Goal: Task Accomplishment & Management: Complete application form

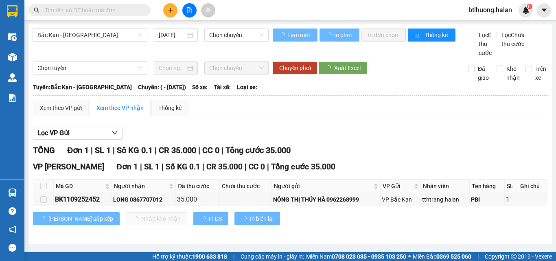
type input "[DATE]"
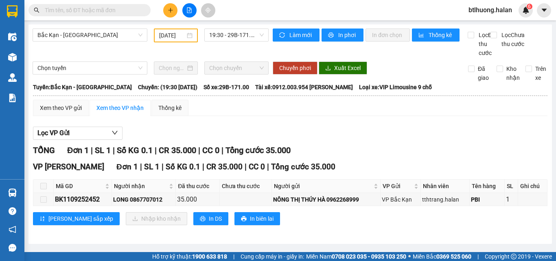
click at [124, 10] on input "text" at bounding box center [93, 10] width 96 height 9
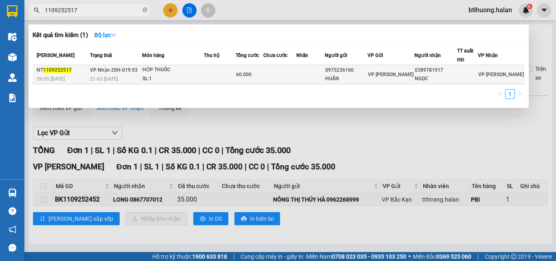
type input "1109252517"
click at [222, 72] on td at bounding box center [220, 74] width 32 height 19
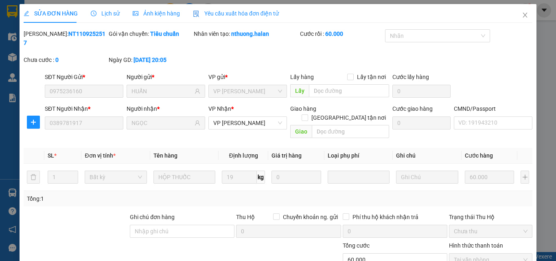
type input "0975236160"
type input "HUẤN"
type input "0389781917"
type input "NGỌC"
type input "60.000"
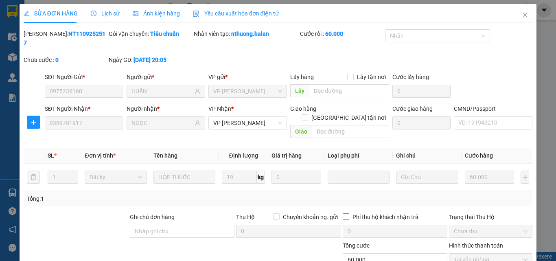
scroll to position [58, 0]
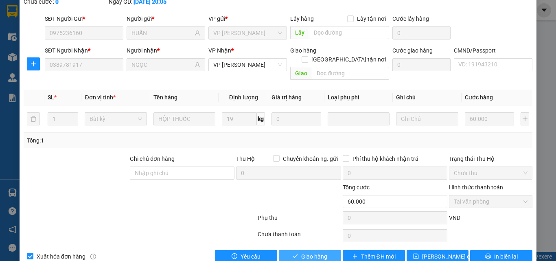
click at [318, 252] on span "Giao hàng" at bounding box center [314, 256] width 26 height 9
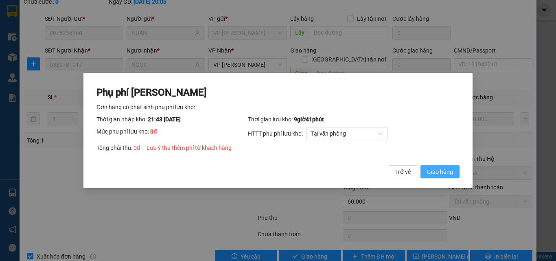
click at [440, 169] on span "Giao hàng" at bounding box center [440, 171] width 26 height 9
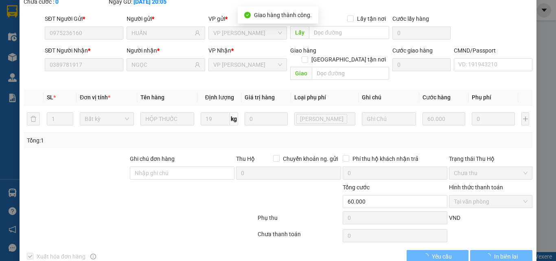
scroll to position [0, 0]
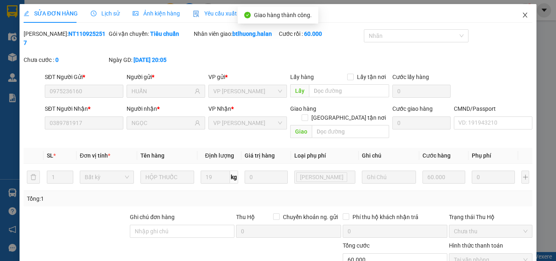
click at [523, 15] on icon "close" at bounding box center [525, 15] width 4 height 5
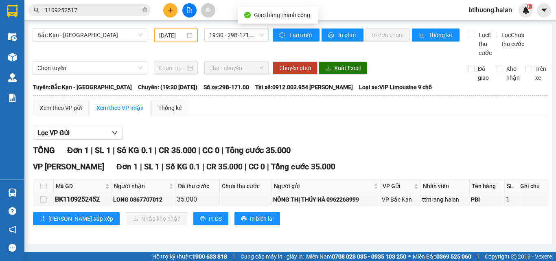
click at [112, 9] on input "1109252517" at bounding box center [93, 10] width 96 height 9
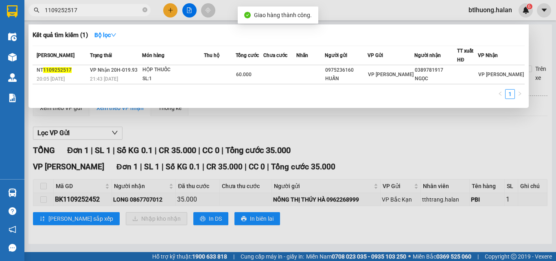
click at [112, 10] on input "1109252517" at bounding box center [93, 10] width 96 height 9
click at [146, 9] on icon "close-circle" at bounding box center [144, 9] width 5 height 5
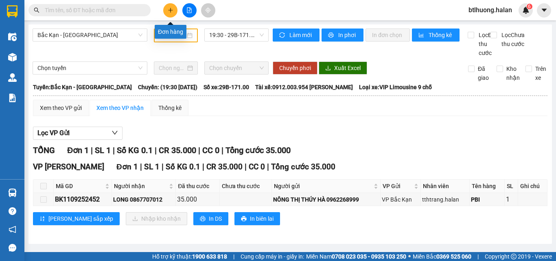
click at [172, 10] on icon "plus" at bounding box center [170, 10] width 4 height 0
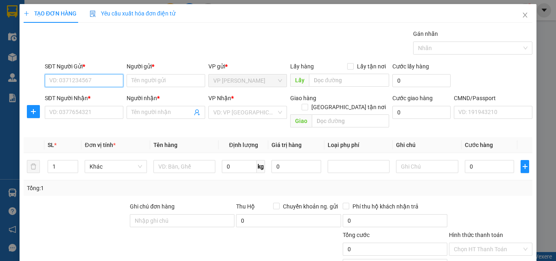
click at [100, 82] on input "SĐT Người Gửi *" at bounding box center [84, 80] width 79 height 13
type input "0926709246"
click at [88, 97] on div "0926709246 - HƯƠNG" at bounding box center [83, 96] width 68 height 9
type input "HƯƠNG"
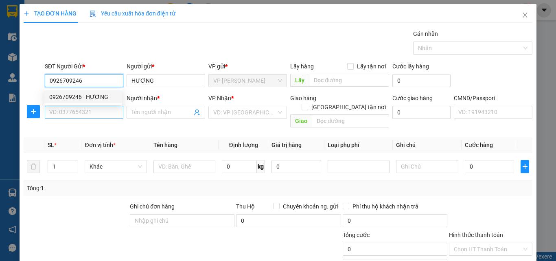
type input "0926709246"
click at [90, 110] on input "SĐT Người Nhận *" at bounding box center [84, 112] width 79 height 13
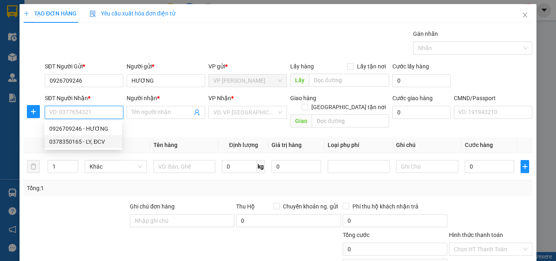
click at [93, 138] on div "0378350165 - LY, ĐCV" at bounding box center [83, 141] width 68 height 9
type input "0378350165"
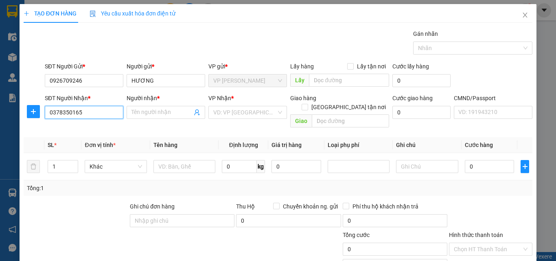
type input "LY, ĐCV"
checkbox input "true"
type input "217 THỐNG NHẤT"
type input "10.000"
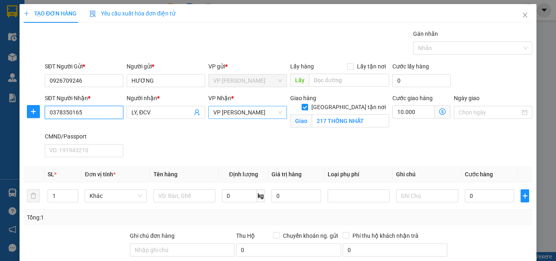
click at [248, 111] on span "VP [PERSON_NAME]" at bounding box center [247, 112] width 69 height 12
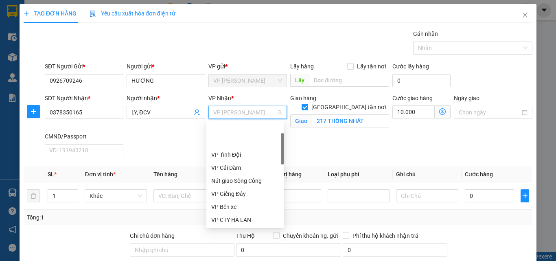
scroll to position [39, 0]
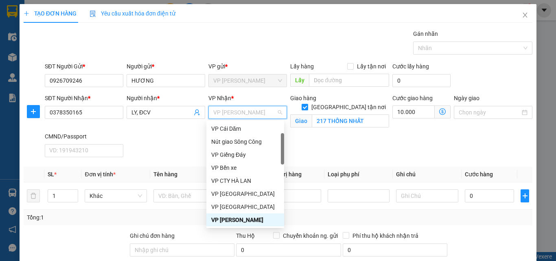
click at [248, 111] on span "VP [PERSON_NAME]" at bounding box center [247, 112] width 69 height 12
type input "d"
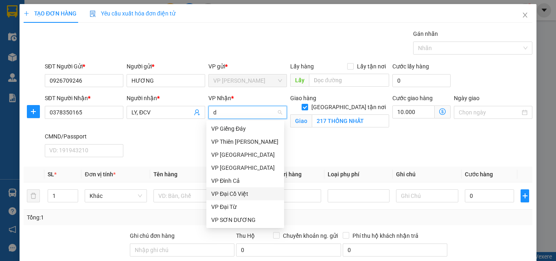
click at [233, 192] on div "VP Đại Cồ Việt" at bounding box center [245, 193] width 68 height 9
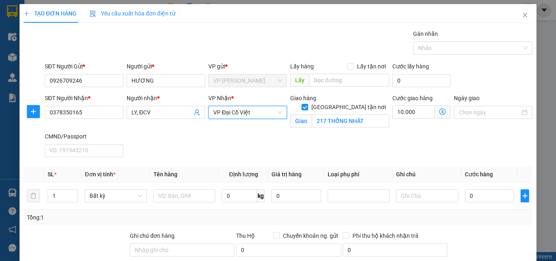
click at [307, 104] on input "[GEOGRAPHIC_DATA] tận nơi" at bounding box center [304, 107] width 6 height 6
checkbox input "false"
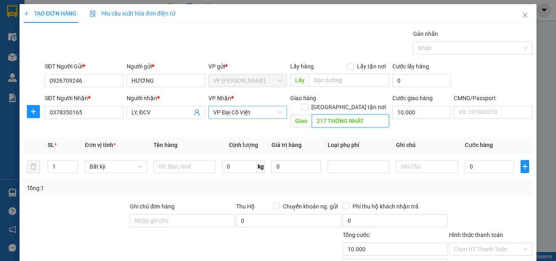
click at [343, 114] on input "217 THỐNG NHẤT" at bounding box center [350, 120] width 77 height 13
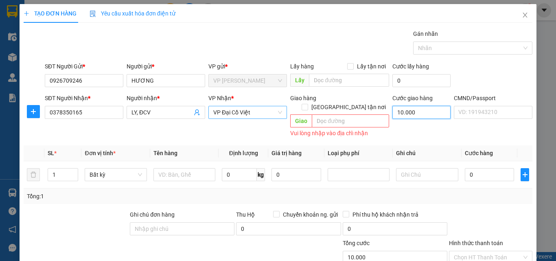
click at [420, 114] on input "10.000" at bounding box center [421, 112] width 58 height 13
type input "0"
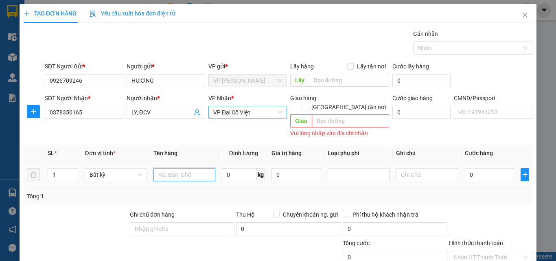
click at [192, 168] on input "text" at bounding box center [184, 174] width 62 height 13
type input "bao tải chè"
type input "18"
type input "60.000"
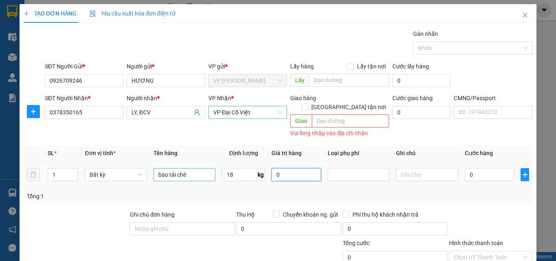
type input "60.000"
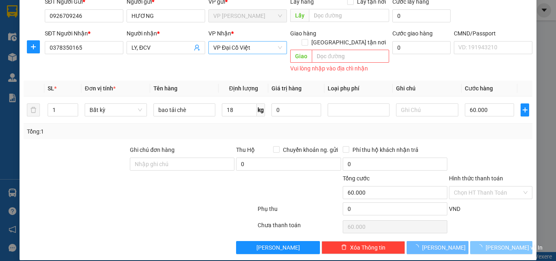
click at [489, 243] on span "[PERSON_NAME] và In" at bounding box center [513, 247] width 57 height 9
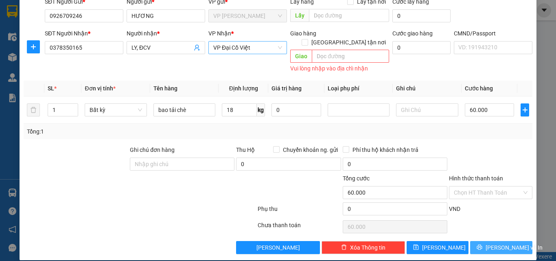
click at [508, 243] on button "[PERSON_NAME] và In" at bounding box center [501, 247] width 62 height 13
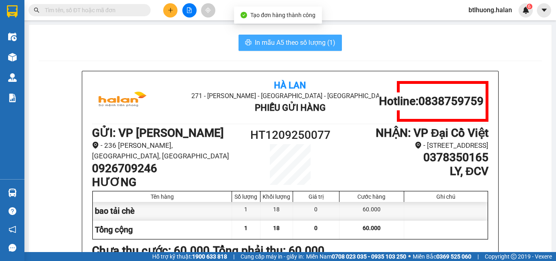
click at [294, 48] on button "In mẫu A5 theo số lượng (1)" at bounding box center [289, 43] width 103 height 16
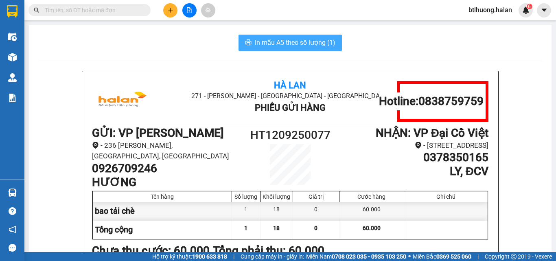
scroll to position [81, 0]
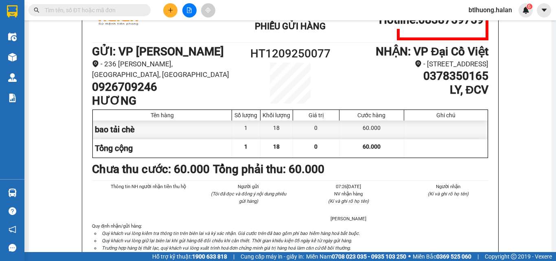
click at [198, 39] on div "Hà Lan 271 - [PERSON_NAME] - [GEOGRAPHIC_DATA] Long - [GEOGRAPHIC_DATA] Phiếu G…" at bounding box center [290, 20] width 396 height 41
click at [171, 12] on icon "plus" at bounding box center [171, 10] width 6 height 6
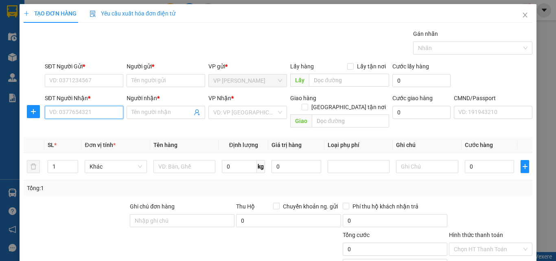
click at [106, 109] on input "SĐT Người Nhận *" at bounding box center [84, 112] width 79 height 13
type input "0982085287"
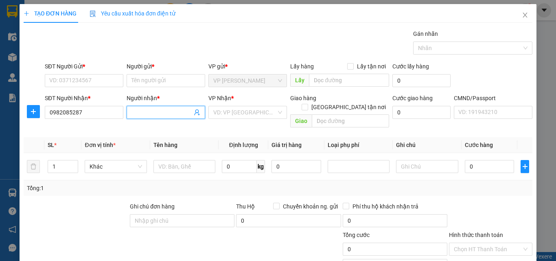
click at [154, 113] on input "Người nhận *" at bounding box center [161, 112] width 61 height 9
type input "THUẤN"
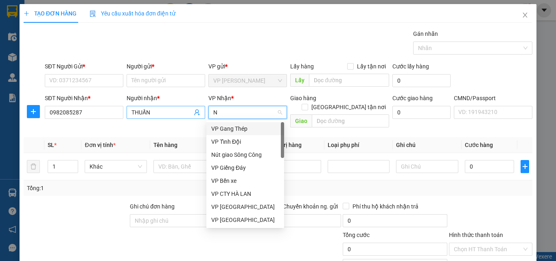
type input "NV"
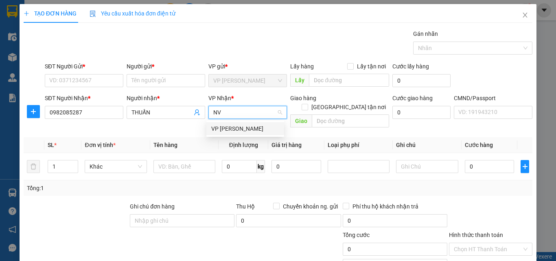
click at [253, 129] on div "VP [PERSON_NAME]" at bounding box center [245, 128] width 68 height 9
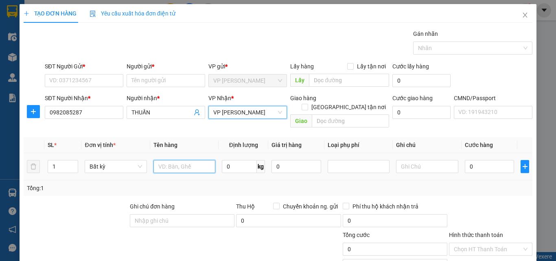
click at [185, 161] on input "text" at bounding box center [184, 166] width 62 height 13
type input "BỌC VỢT"
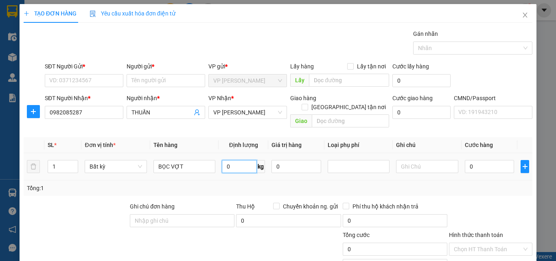
click at [228, 161] on input "0" at bounding box center [239, 166] width 35 height 13
type input "1"
drag, startPoint x: 227, startPoint y: 171, endPoint x: 220, endPoint y: 172, distance: 6.3
click at [227, 172] on div "SL * Đơn vị tính * Tên hàng Định lượng Giá trị hàng Loại phụ phí Ghi chú Cước h…" at bounding box center [278, 166] width 508 height 59
type input "35.000"
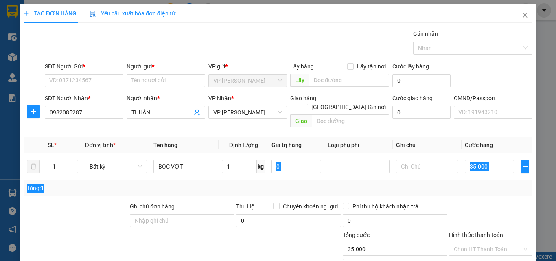
type input "35.000"
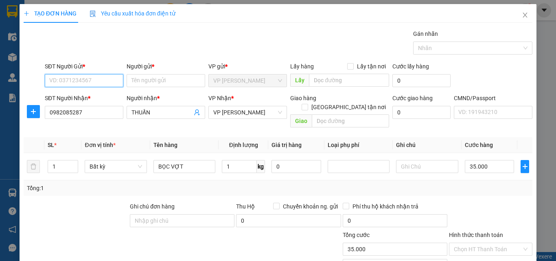
click at [106, 81] on input "SĐT Người Gửi *" at bounding box center [84, 80] width 79 height 13
type input "0912002525"
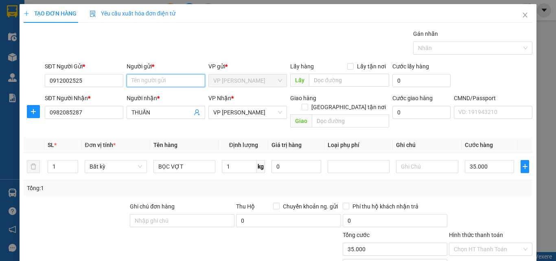
click at [175, 81] on input "Người gửi *" at bounding box center [165, 80] width 79 height 13
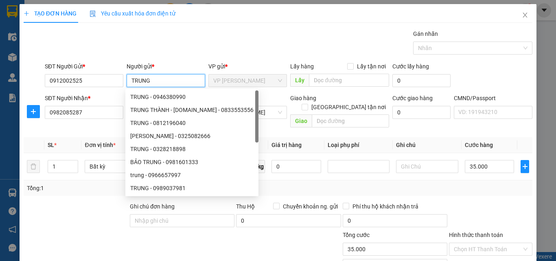
type input "TRUNG"
click at [216, 46] on div "Gói vận chuyển * Tiêu chuẩn Gán nhãn Nhãn" at bounding box center [288, 43] width 491 height 28
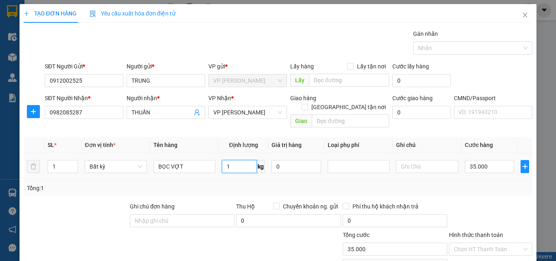
click at [235, 160] on input "1" at bounding box center [239, 166] width 35 height 13
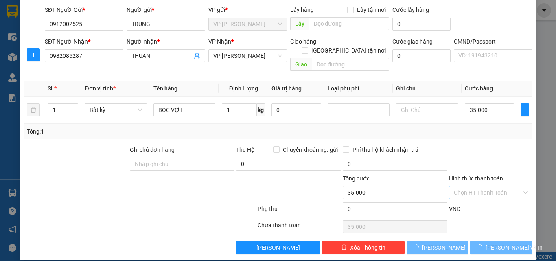
click at [486, 186] on input "Hình thức thanh toán" at bounding box center [488, 192] width 68 height 12
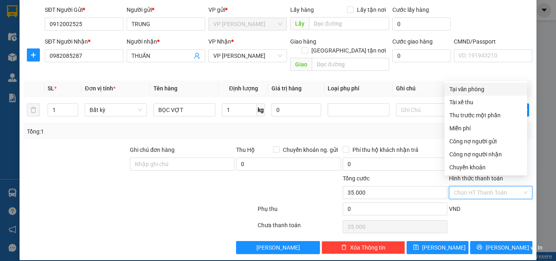
click at [471, 88] on div "Tại văn phòng" at bounding box center [485, 89] width 73 height 9
type input "0"
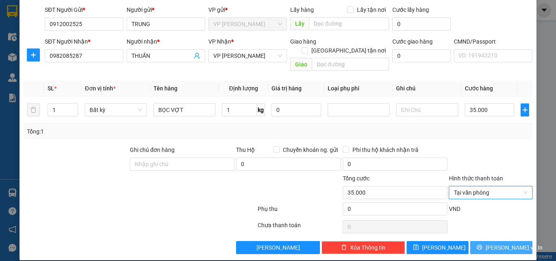
click at [490, 243] on span "[PERSON_NAME] và In" at bounding box center [513, 247] width 57 height 9
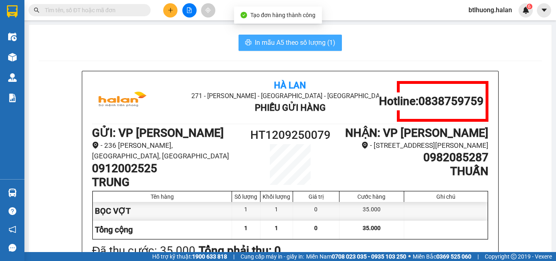
click at [286, 44] on span "In mẫu A5 theo số lượng (1)" at bounding box center [295, 42] width 81 height 10
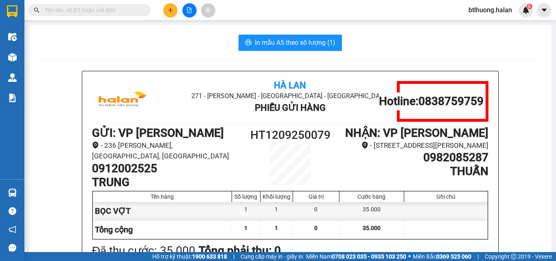
click at [151, 44] on div "In mẫu A5 theo số lượng (1)" at bounding box center [290, 43] width 503 height 16
click at [131, 8] on input "text" at bounding box center [93, 10] width 96 height 9
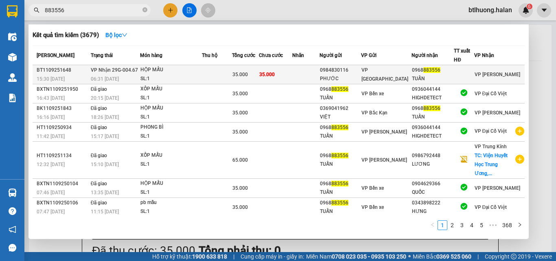
type input "883556"
click at [186, 72] on div "HỘP MẪU" at bounding box center [170, 69] width 61 height 9
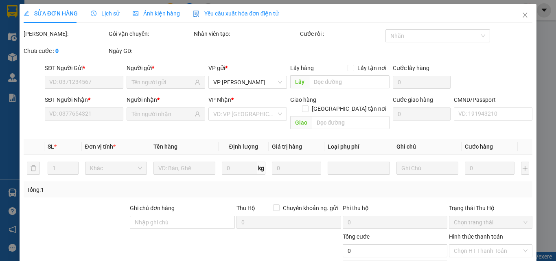
type input "0984830116"
type input "PHƯỚC"
type input "0968883556"
type input "TUẤN"
type input "35.000"
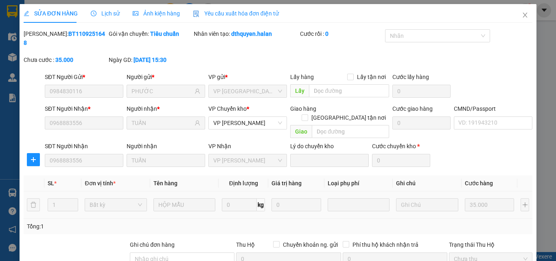
scroll to position [86, 0]
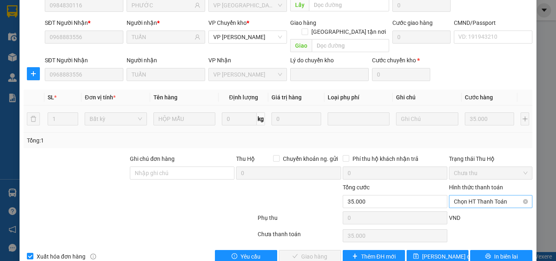
click at [484, 195] on span "Chọn HT Thanh Toán" at bounding box center [491, 201] width 74 height 12
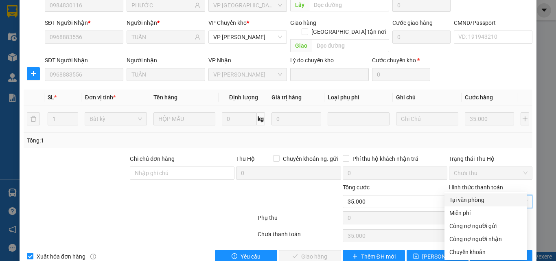
click at [478, 201] on div "Tại văn phòng" at bounding box center [485, 199] width 73 height 9
type input "0"
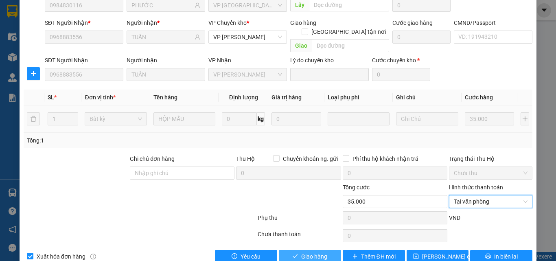
click at [301, 250] on button "Giao hàng" at bounding box center [310, 256] width 62 height 13
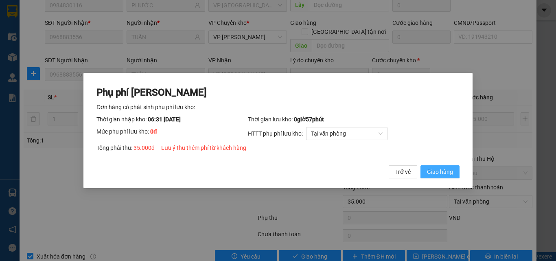
click at [443, 176] on span "Giao hàng" at bounding box center [440, 171] width 26 height 9
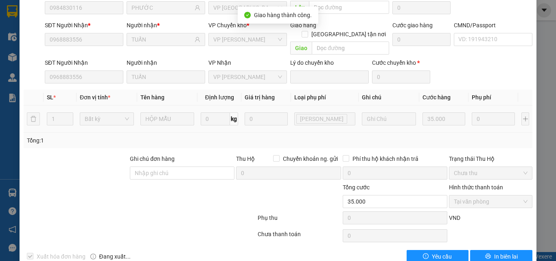
scroll to position [0, 0]
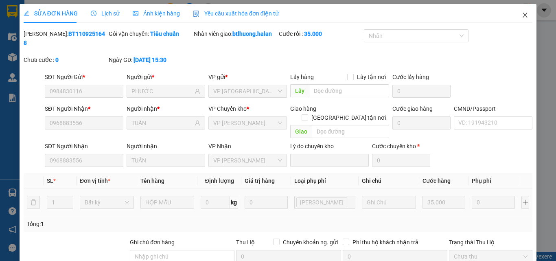
drag, startPoint x: 523, startPoint y: 15, endPoint x: 518, endPoint y: 15, distance: 4.9
click at [522, 15] on span "Close" at bounding box center [524, 15] width 23 height 23
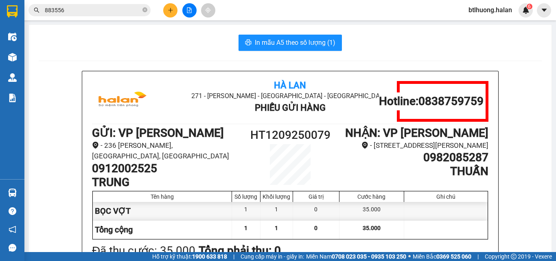
click at [111, 9] on input "883556" at bounding box center [93, 10] width 96 height 9
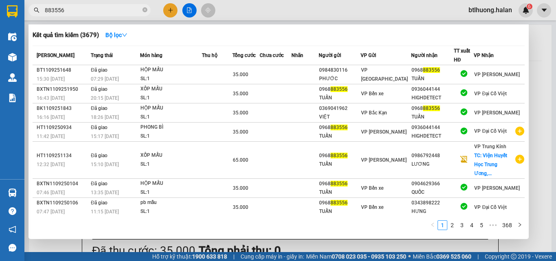
click at [498, 11] on div at bounding box center [278, 130] width 556 height 261
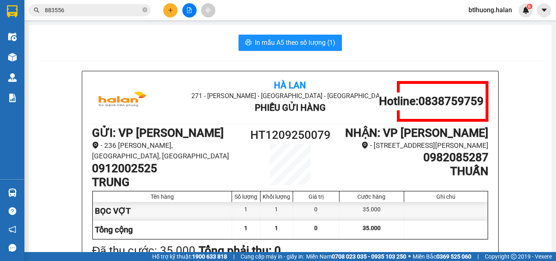
click at [493, 15] on span "btlhuong.halan" at bounding box center [490, 10] width 57 height 10
click at [482, 27] on span "Đăng xuất" at bounding box center [493, 25] width 40 height 9
